Goal: Task Accomplishment & Management: Complete application form

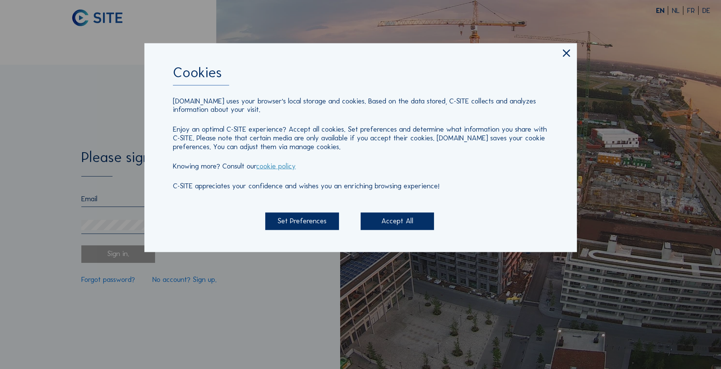
click at [390, 220] on div "Accept All" at bounding box center [397, 220] width 73 height 17
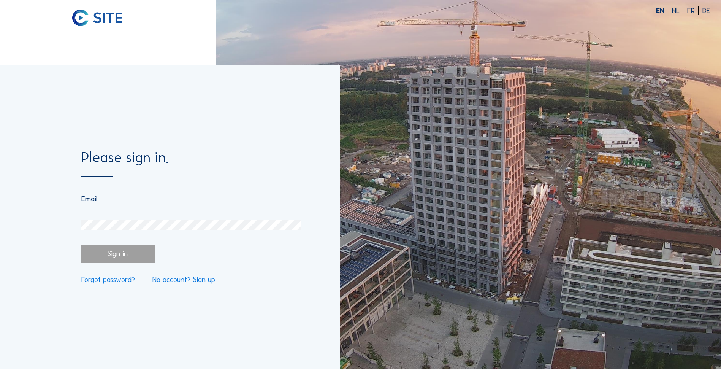
click at [133, 203] on input "email" at bounding box center [189, 198] width 217 height 9
type input "[EMAIL_ADDRESS][PERSON_NAME][DOMAIN_NAME]"
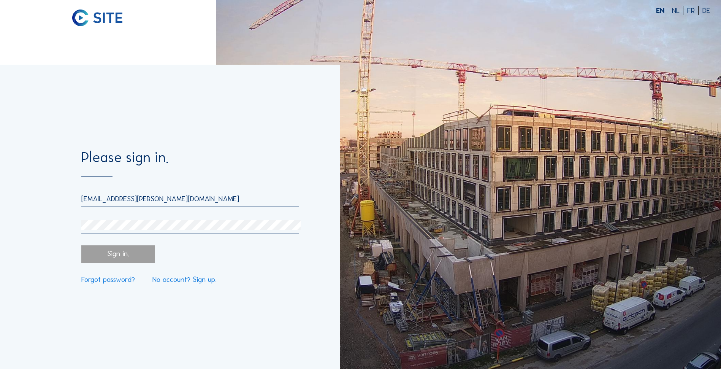
click at [174, 282] on link "No account? Sign up." at bounding box center [184, 279] width 64 height 7
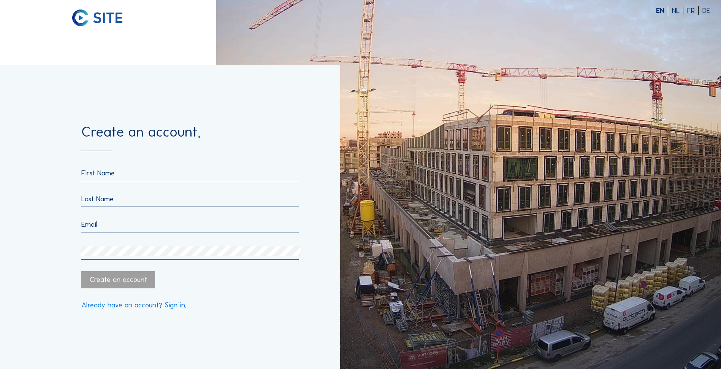
click at [119, 170] on input "text" at bounding box center [189, 172] width 217 height 9
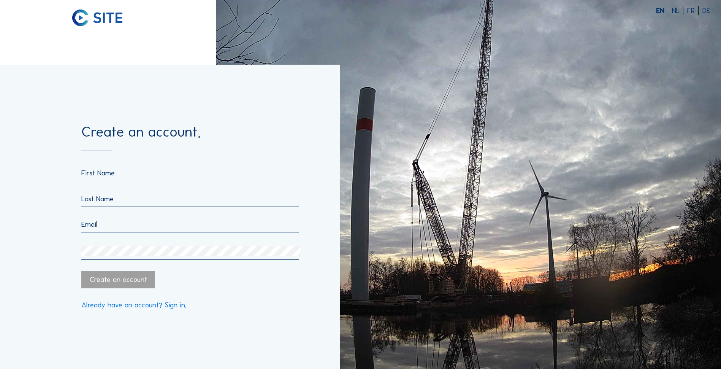
click at [52, 217] on div "Create an account. Create an account Already have an account? Sign in." at bounding box center [170, 217] width 340 height 304
click at [111, 171] on input "text" at bounding box center [189, 172] width 217 height 9
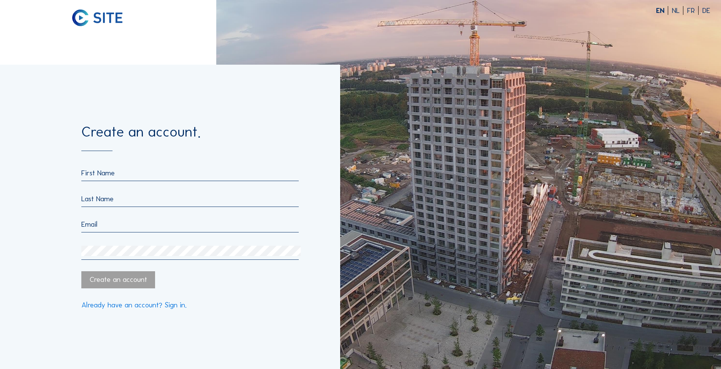
type input "Noukatiéné Massandjé Zeynab"
type input "[PERSON_NAME]"
drag, startPoint x: 176, startPoint y: 228, endPoint x: 81, endPoint y: 229, distance: 94.6
click at [81, 229] on div "Create an account. Noukatiéné Massandjé [PERSON_NAME] [EMAIL_ADDRESS][PERSON_NA…" at bounding box center [170, 217] width 340 height 304
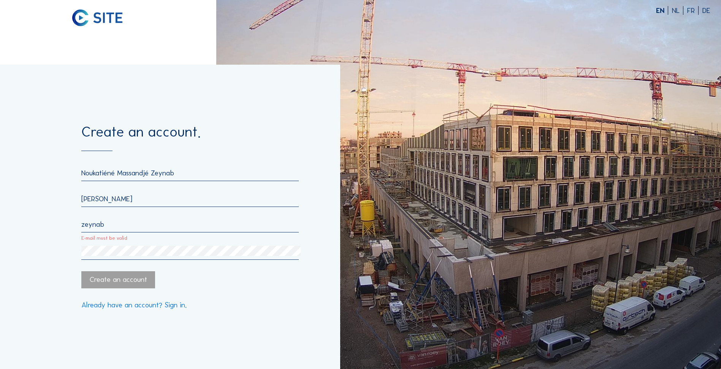
type input "[EMAIL_ADDRESS][PERSON_NAME][DOMAIN_NAME]"
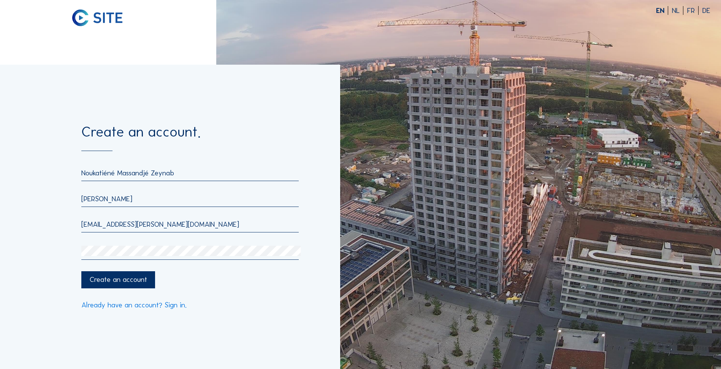
click at [132, 275] on div "Create an account" at bounding box center [117, 279] width 73 height 17
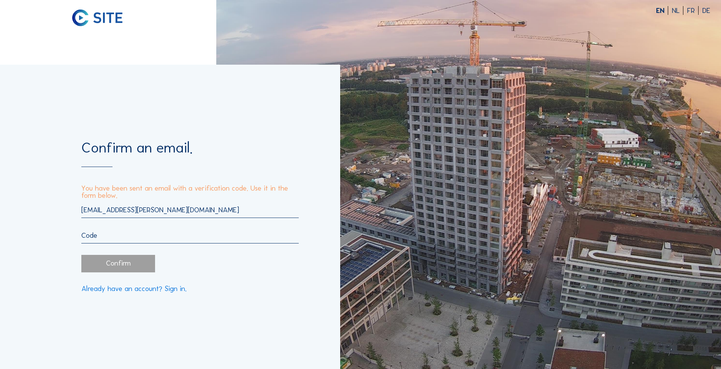
click at [142, 231] on input "text" at bounding box center [189, 235] width 217 height 9
paste input "866522"
click at [122, 261] on div "Confirm" at bounding box center [117, 263] width 73 height 17
type input "866522"
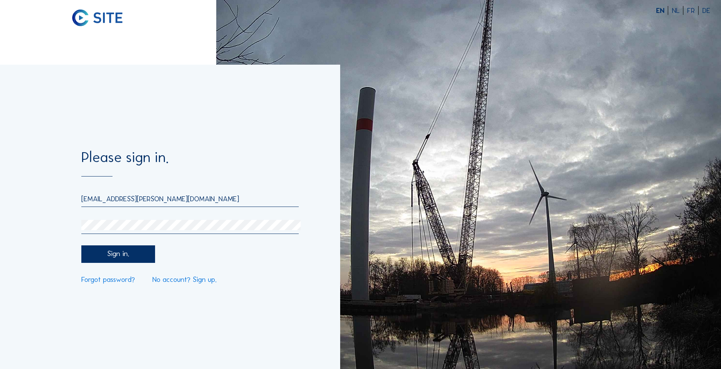
click at [110, 253] on div "Sign in." at bounding box center [117, 253] width 73 height 17
click at [62, 229] on div "Please sign in. [EMAIL_ADDRESS][PERSON_NAME][DOMAIN_NAME] Sign in. Forgot passw…" at bounding box center [170, 217] width 340 height 304
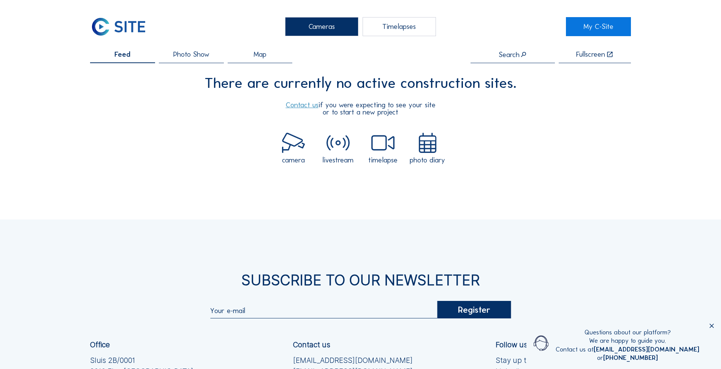
click at [185, 57] on span "Photo Show" at bounding box center [191, 54] width 36 height 7
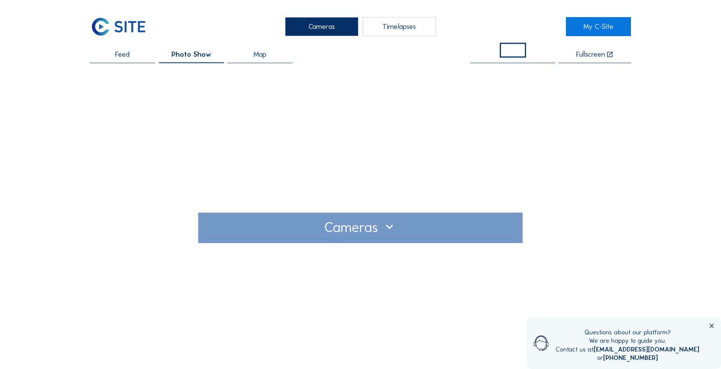
click at [340, 232] on div at bounding box center [361, 228] width 310 height 12
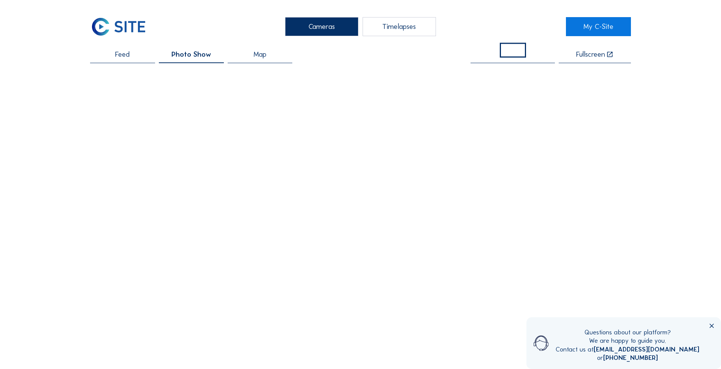
click at [268, 60] on div "Map" at bounding box center [260, 57] width 65 height 12
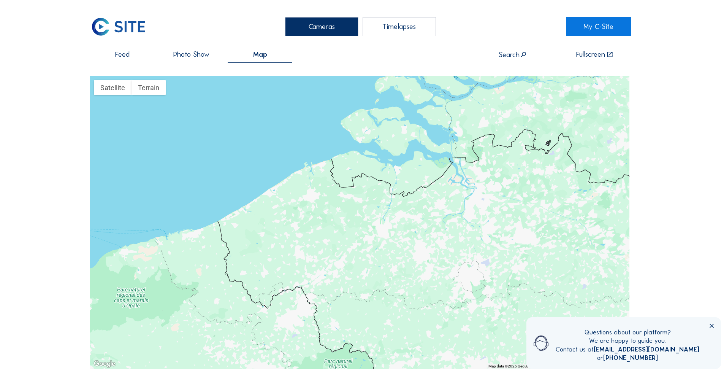
click at [534, 57] on input "text" at bounding box center [512, 55] width 84 height 8
drag, startPoint x: 532, startPoint y: 56, endPoint x: 494, endPoint y: 56, distance: 38.0
click at [494, 56] on input "Tour F" at bounding box center [512, 55] width 84 height 8
type input "[GEOGRAPHIC_DATA]"
click at [476, 55] on input "[GEOGRAPHIC_DATA]" at bounding box center [512, 55] width 84 height 8
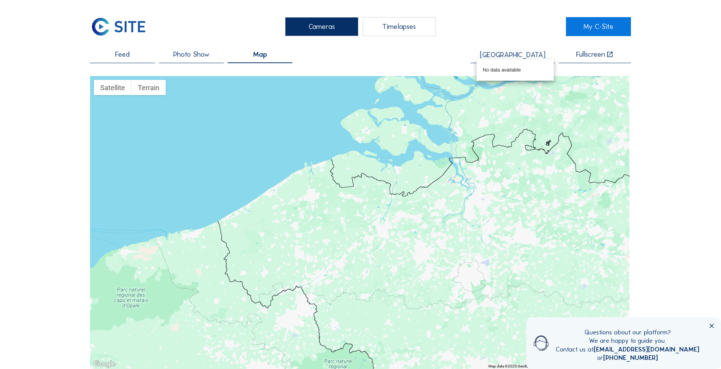
click at [419, 61] on div "Feed Photo Show Map [GEOGRAPHIC_DATA] Fullscreen" at bounding box center [360, 57] width 541 height 13
click at [187, 58] on span "Photo Show" at bounding box center [191, 54] width 36 height 7
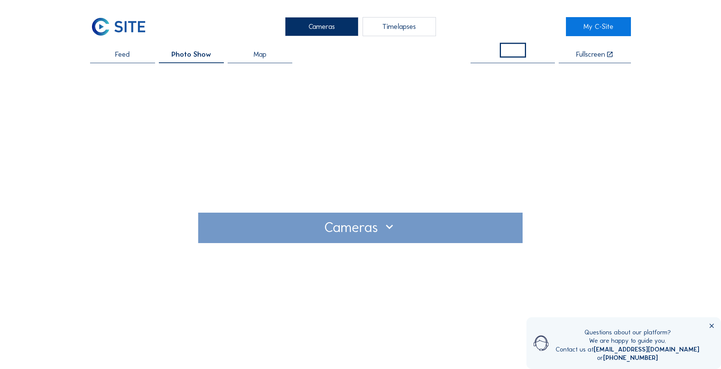
click at [383, 233] on div at bounding box center [361, 228] width 310 height 12
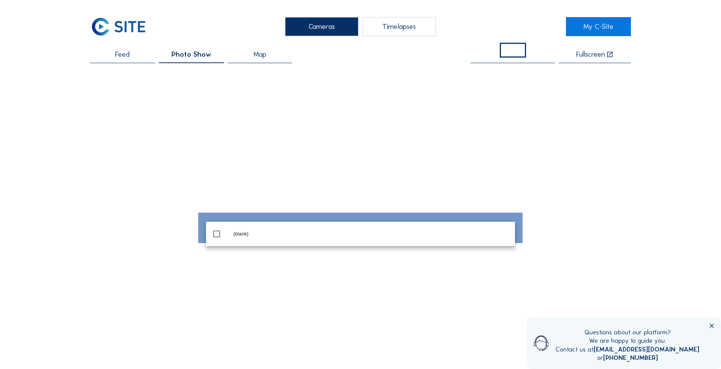
click at [382, 279] on div at bounding box center [360, 227] width 541 height 303
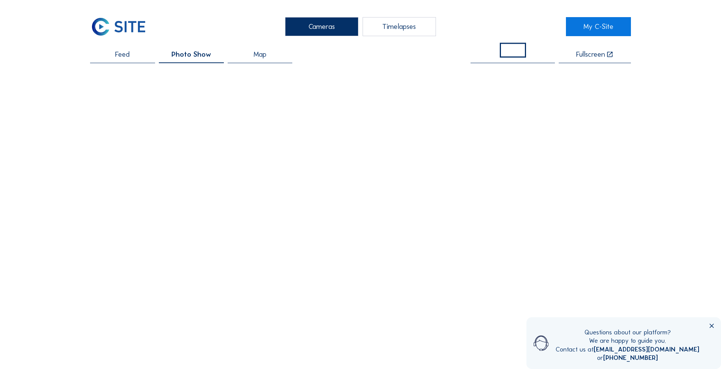
click at [146, 57] on div "Feed" at bounding box center [122, 57] width 65 height 12
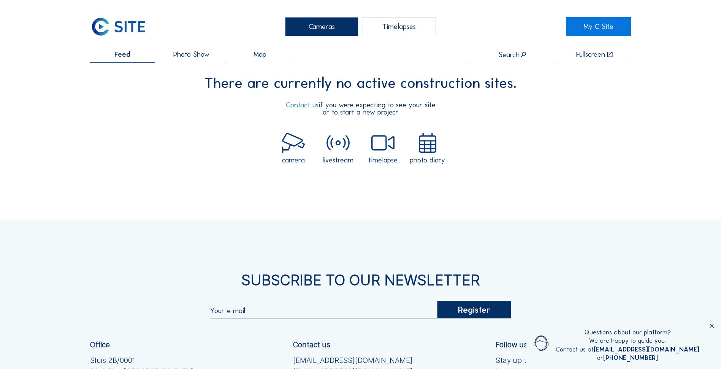
click at [180, 58] on span "Photo Show" at bounding box center [191, 54] width 36 height 7
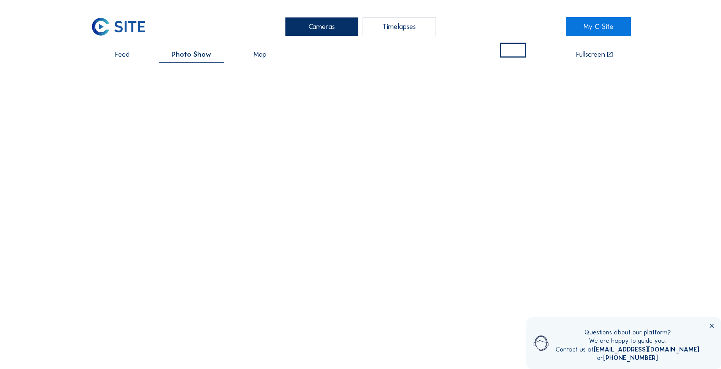
click at [711, 325] on icon at bounding box center [711, 326] width 7 height 7
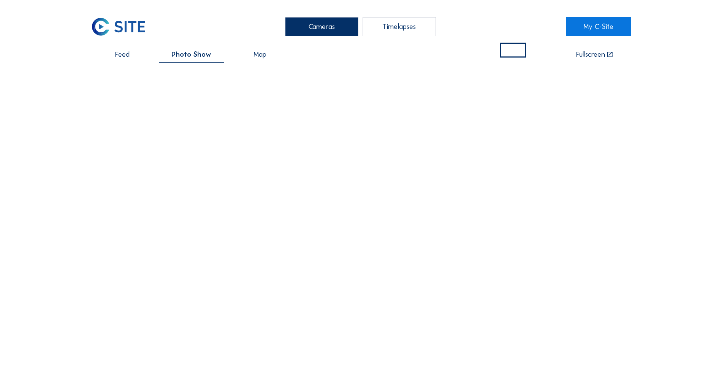
click at [392, 27] on div "Timelapses" at bounding box center [398, 26] width 73 height 19
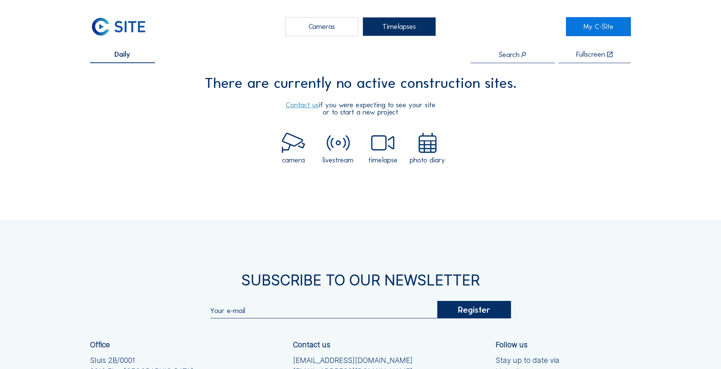
click at [426, 145] on img at bounding box center [427, 143] width 23 height 21
click at [426, 152] on img at bounding box center [427, 143] width 23 height 21
click at [426, 161] on div "photo diary" at bounding box center [427, 160] width 35 height 7
click at [289, 149] on img at bounding box center [293, 143] width 23 height 21
click at [322, 32] on div "Cameras" at bounding box center [321, 26] width 73 height 19
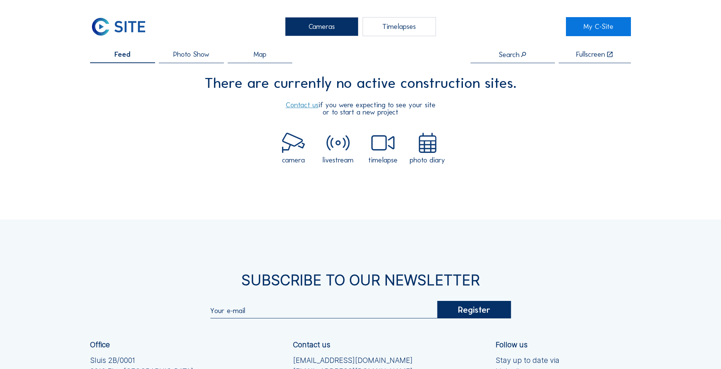
click at [206, 53] on span "Photo Show" at bounding box center [191, 54] width 36 height 7
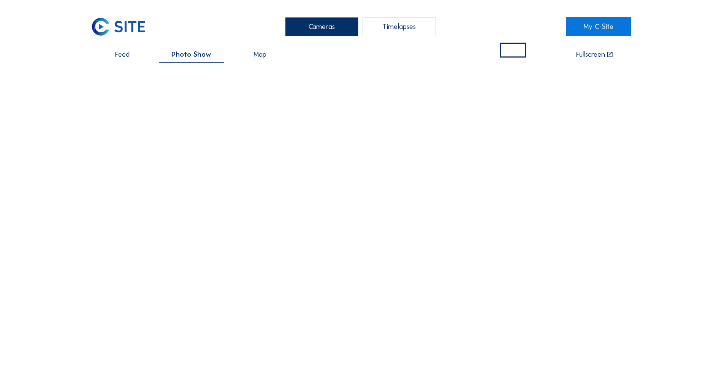
click at [95, 28] on img at bounding box center [118, 26] width 57 height 19
click at [609, 28] on link "My C-Site" at bounding box center [598, 26] width 65 height 19
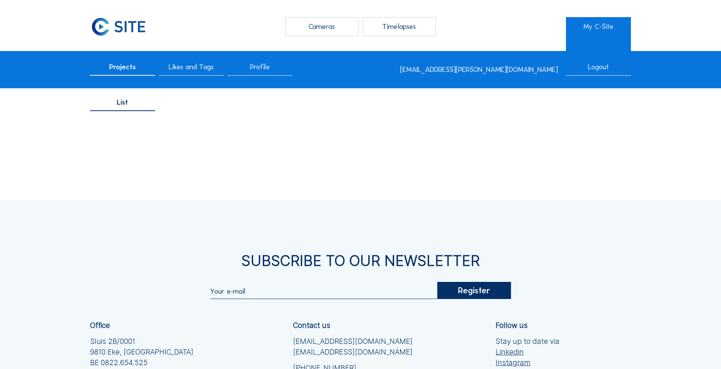
click at [125, 69] on span "Projects" at bounding box center [122, 66] width 27 height 7
click at [128, 106] on span "List" at bounding box center [122, 102] width 11 height 7
click at [132, 68] on span "Projects" at bounding box center [122, 66] width 27 height 7
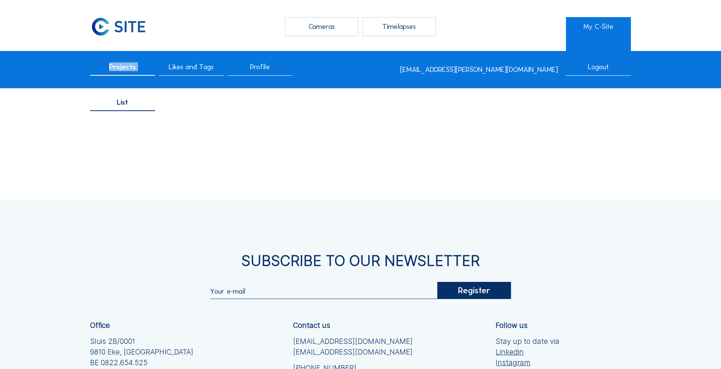
click at [132, 68] on span "Projects" at bounding box center [122, 66] width 27 height 7
drag, startPoint x: 132, startPoint y: 68, endPoint x: 148, endPoint y: 103, distance: 38.4
click at [148, 103] on div "List" at bounding box center [122, 105] width 65 height 12
